Goal: Information Seeking & Learning: Learn about a topic

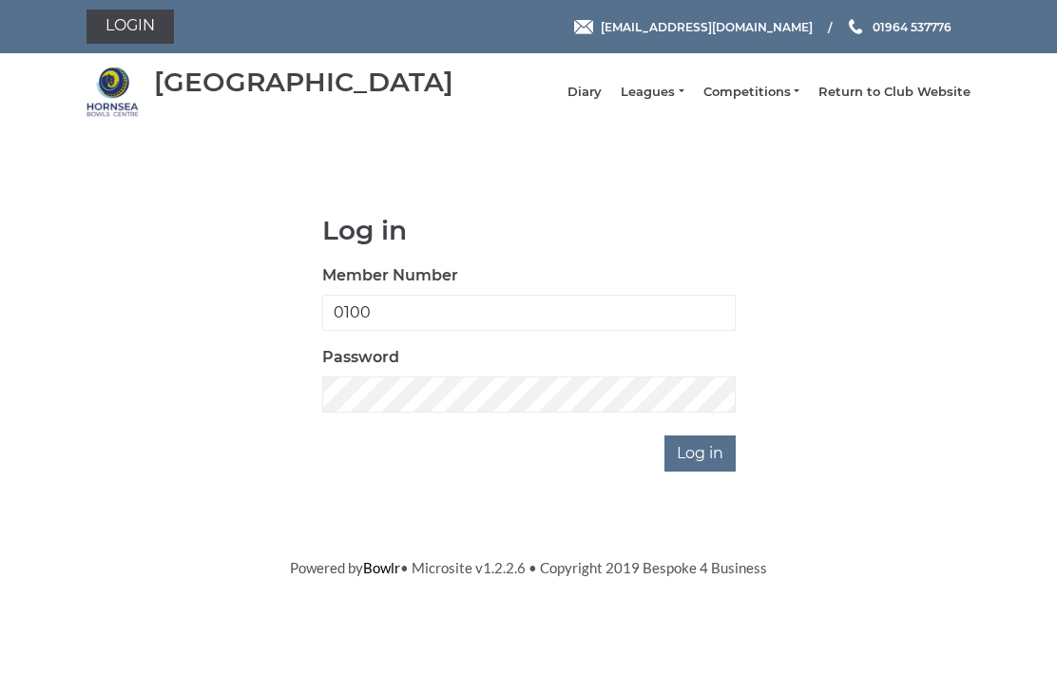
click at [683, 94] on link "Leagues" at bounding box center [651, 92] width 63 height 17
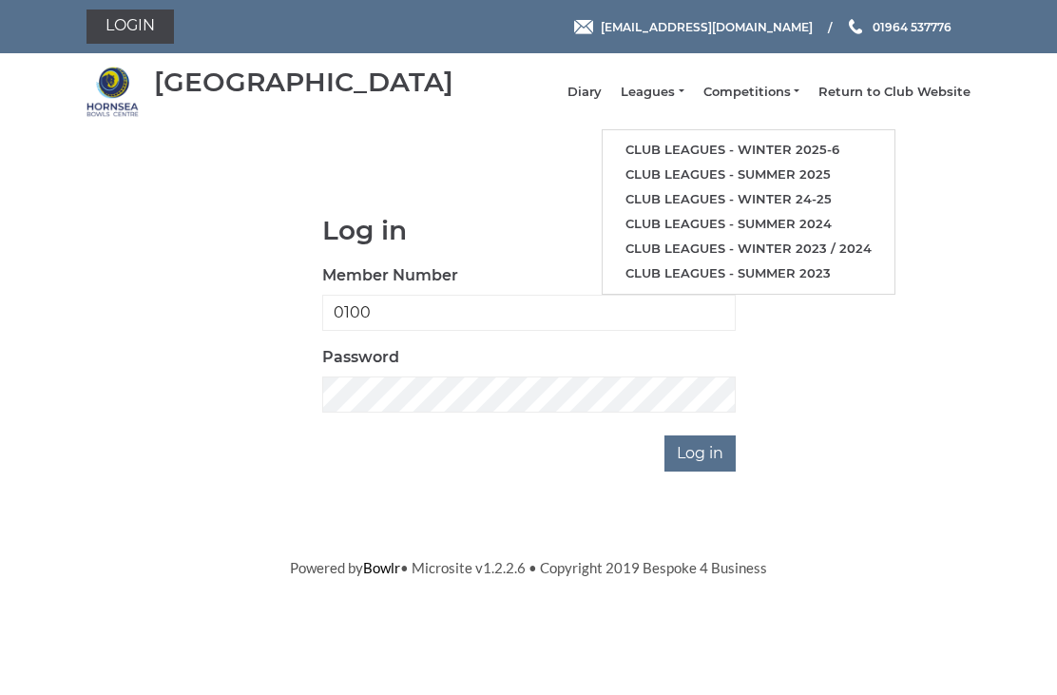
click at [801, 158] on link "Club leagues - Winter 2025-6" at bounding box center [748, 150] width 292 height 25
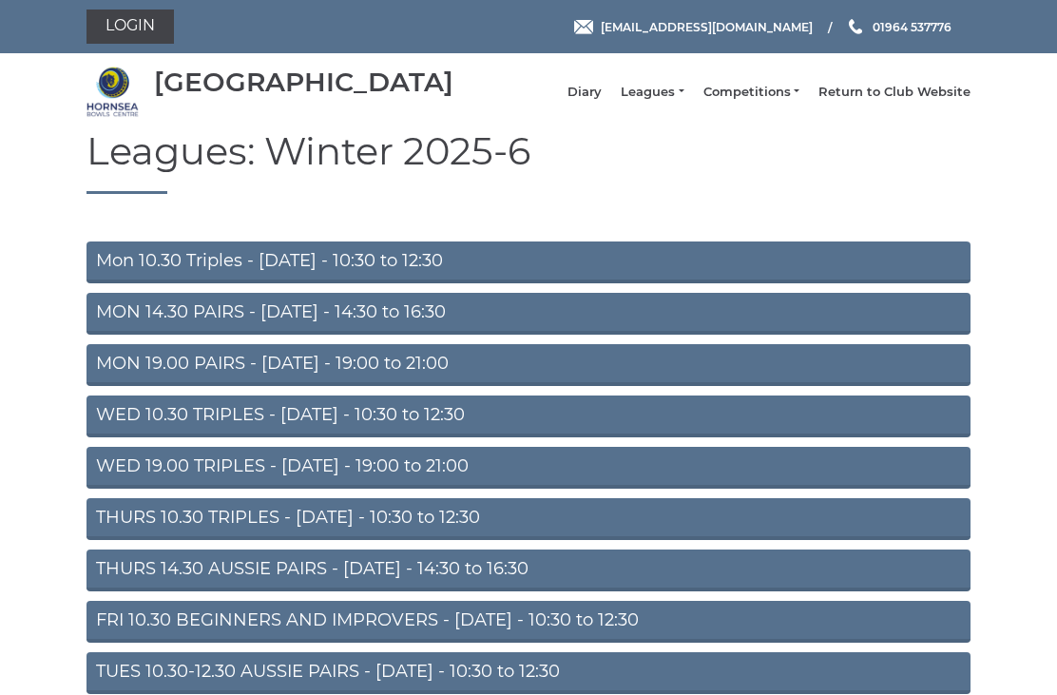
click at [326, 270] on link "Mon 10.30 Triples - Monday - 10:30 to 12:30" at bounding box center [528, 262] width 884 height 42
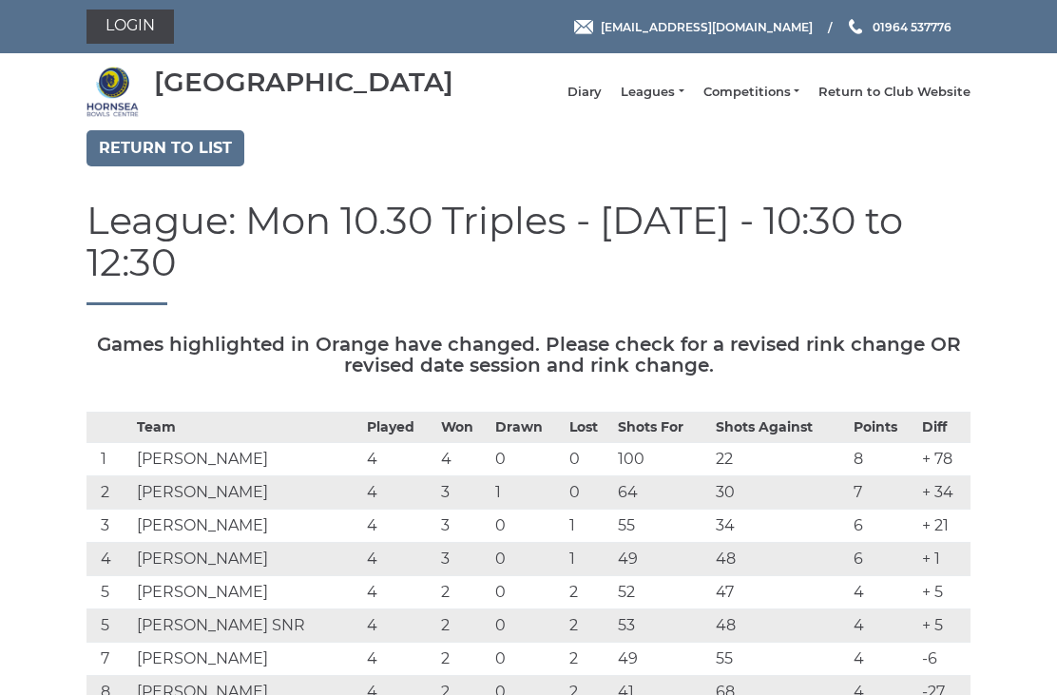
click at [674, 101] on link "Leagues" at bounding box center [651, 92] width 63 height 17
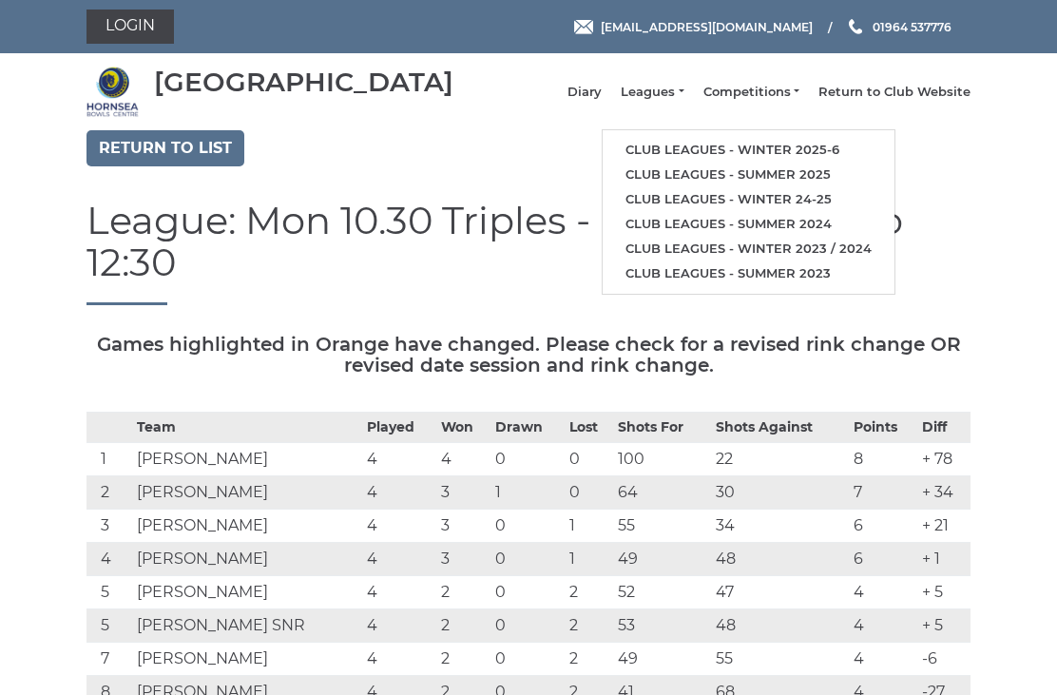
click at [181, 158] on link "Return to list" at bounding box center [165, 148] width 158 height 36
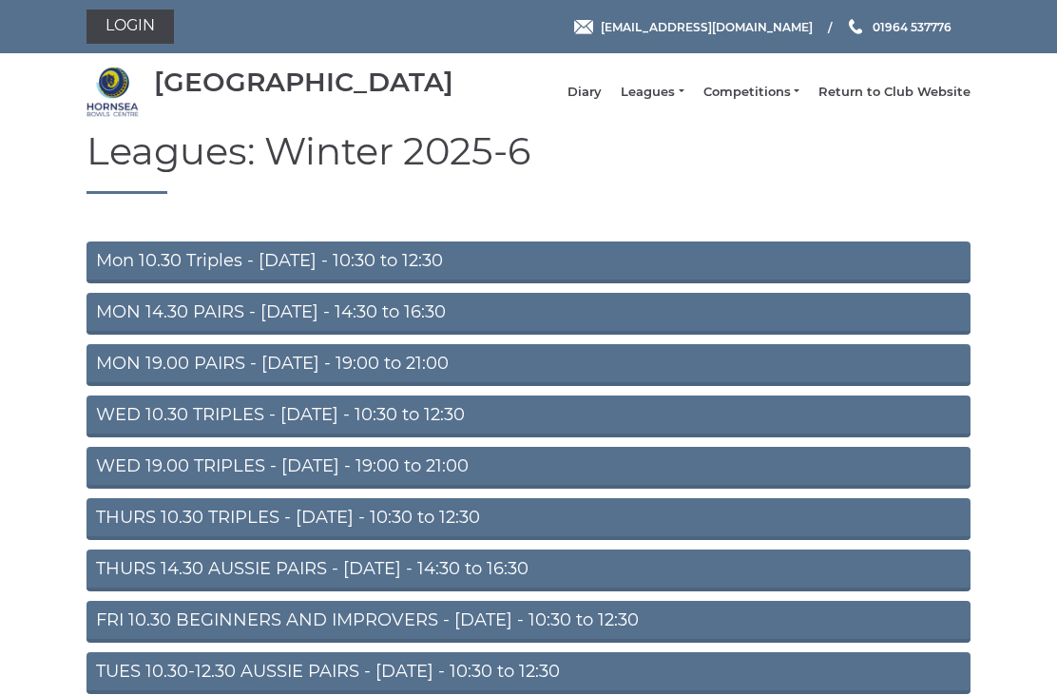
click at [375, 377] on link "MON 19.00 PAIRS - Monday - 19:00 to 21:00" at bounding box center [528, 365] width 884 height 42
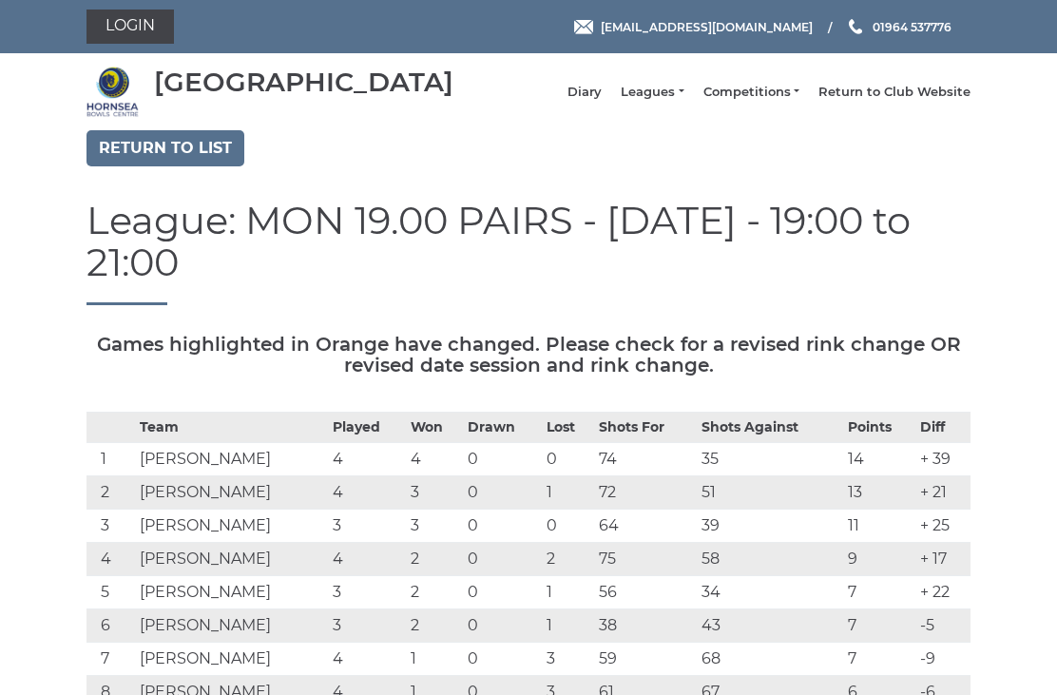
click at [171, 166] on link "Return to list" at bounding box center [165, 148] width 158 height 36
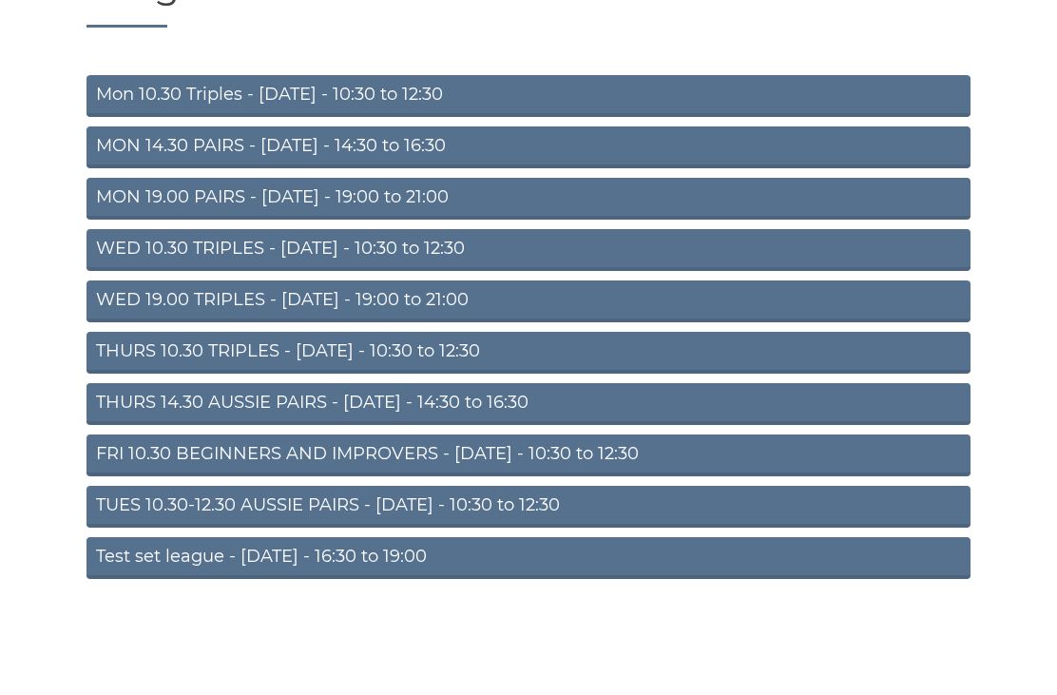
scroll to position [96, 0]
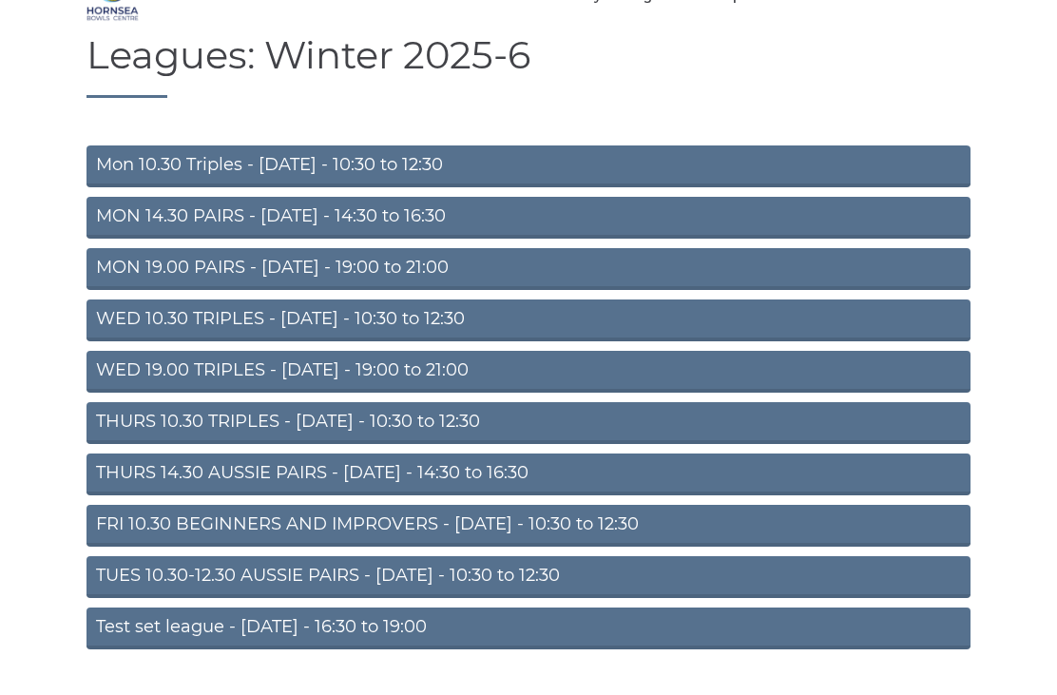
click at [412, 587] on link "TUES 10.30-12.30 AUSSIE PAIRS - [DATE] - 10:30 to 12:30" at bounding box center [528, 577] width 884 height 42
